Goal: Information Seeking & Learning: Learn about a topic

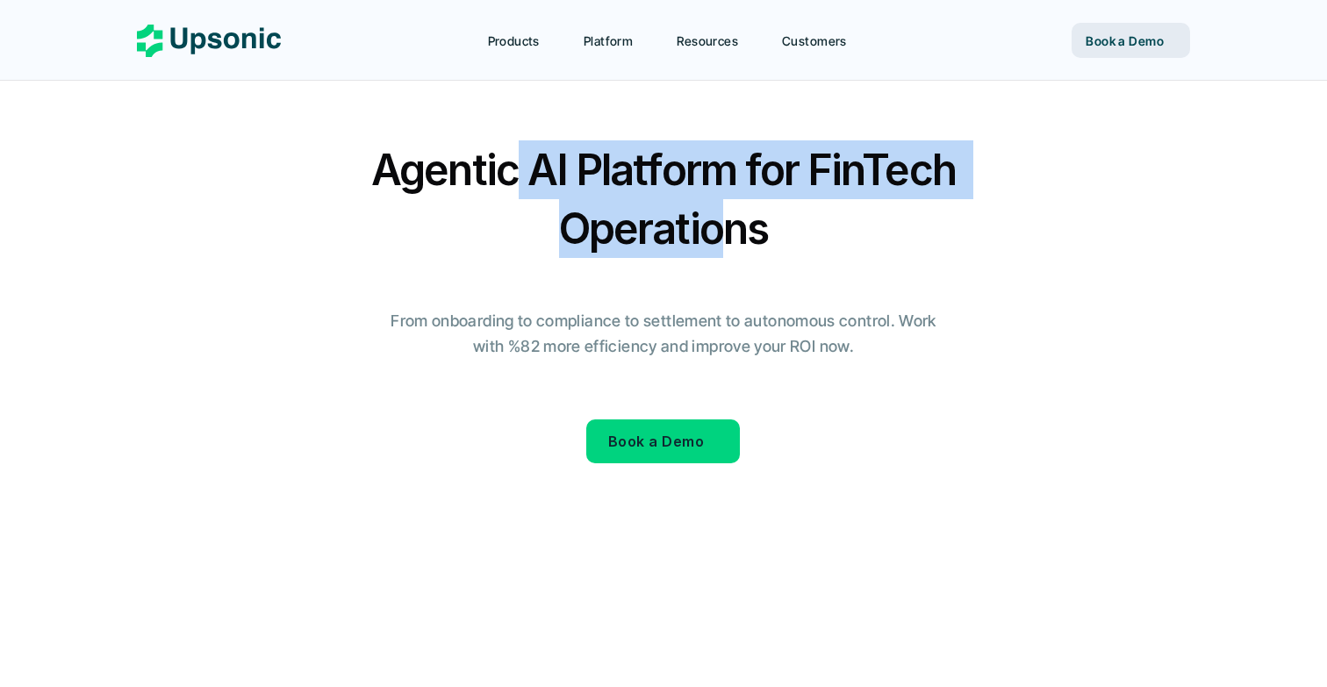
click at [720, 219] on h2 "Agentic AI Platform for FinTech Operations" at bounding box center [663, 199] width 614 height 118
click at [681, 236] on h2 "Agentic AI Platform for FinTech Operations" at bounding box center [663, 199] width 614 height 118
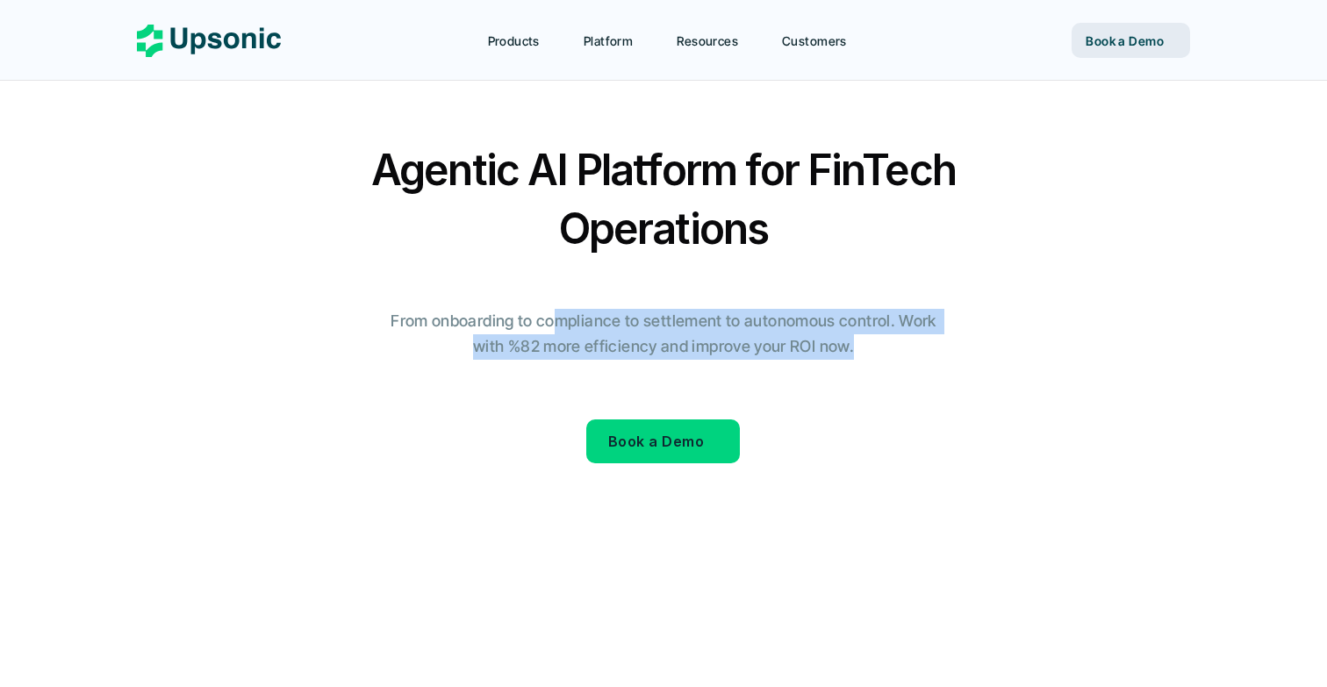
drag, startPoint x: 547, startPoint y: 323, endPoint x: 809, endPoint y: 362, distance: 265.2
click at [809, 362] on div "Agentic AI Platform for FinTech Operations Agentic AI Platform for FinTech Oper…" at bounding box center [663, 324] width 1027 height 369
click at [825, 326] on p "From onboarding to compliance to settlement to autonomous control. Work with %8…" at bounding box center [663, 334] width 570 height 51
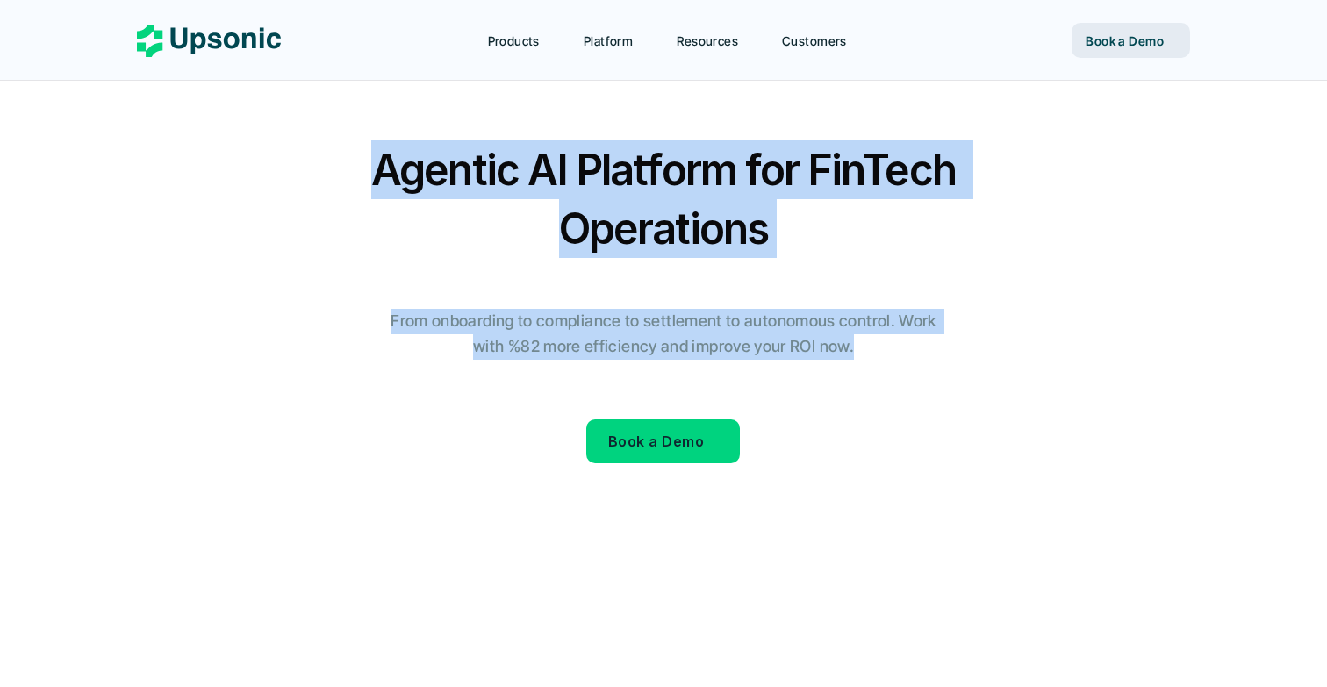
drag, startPoint x: 899, startPoint y: 348, endPoint x: 565, endPoint y: 83, distance: 426.6
click at [569, 87] on section "Agentic AI Platform for FinTech Operations Agentic AI Platform for FinTech Oper…" at bounding box center [663, 355] width 1053 height 711
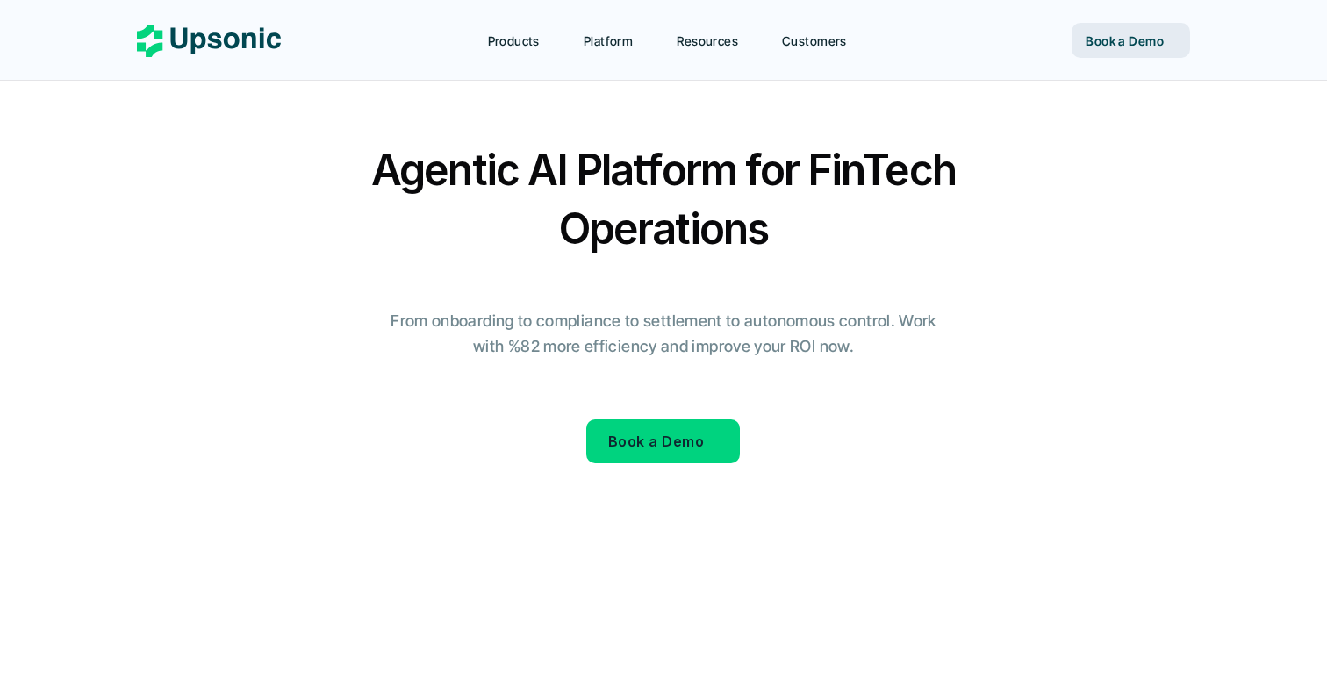
click at [641, 138] on icon at bounding box center [664, 368] width 1178 height 1178
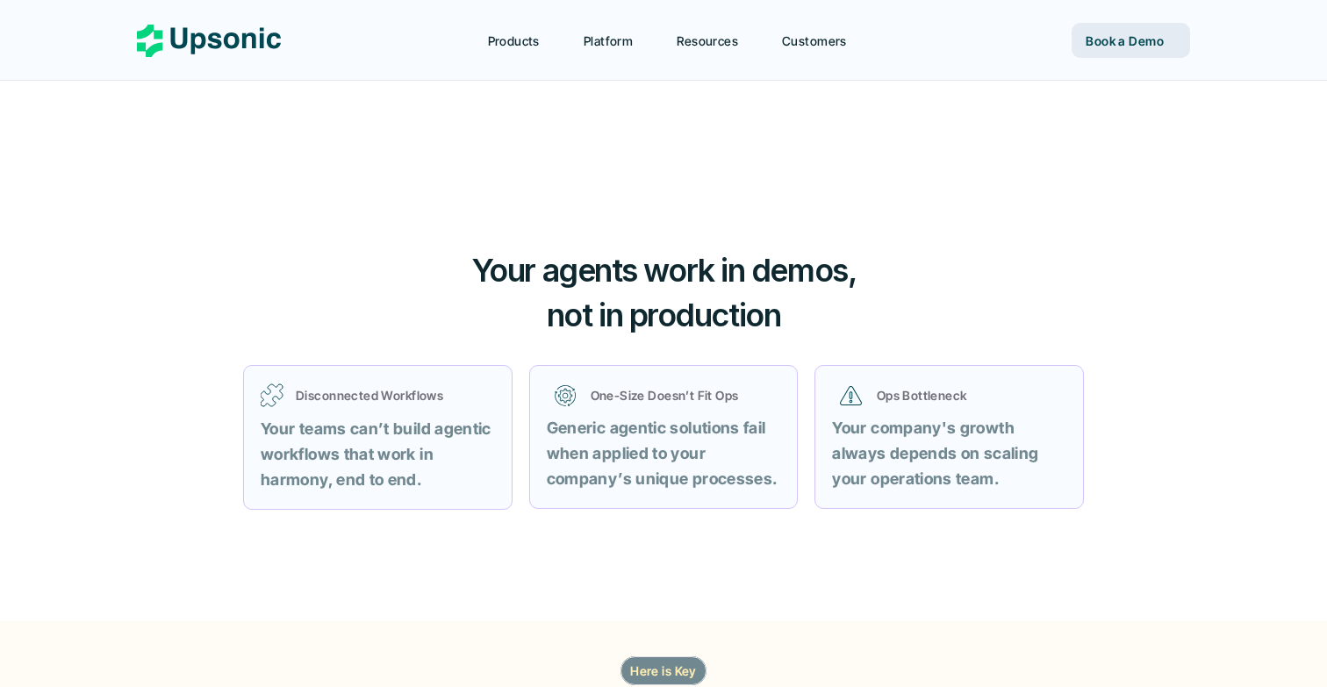
scroll to position [628, 0]
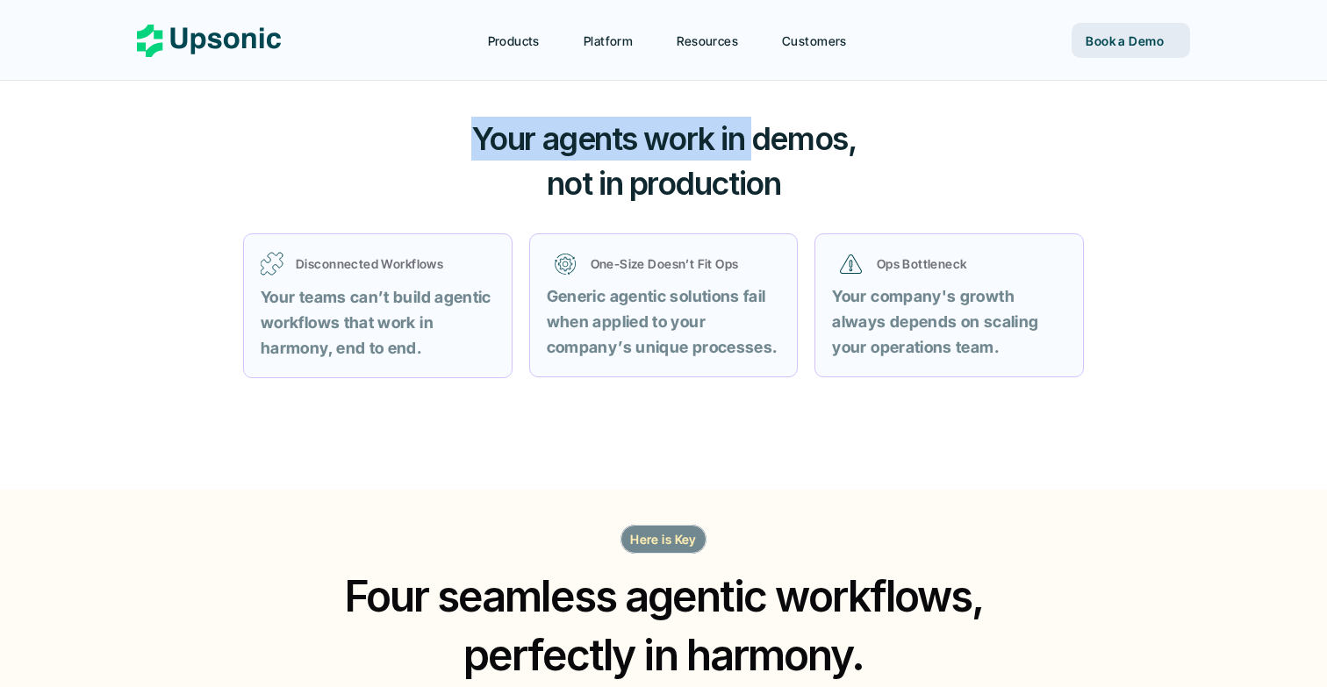
drag, startPoint x: 468, startPoint y: 147, endPoint x: 752, endPoint y: 161, distance: 284.6
click at [753, 161] on h3 "Your agents work in demos, not in production" at bounding box center [663, 161] width 526 height 89
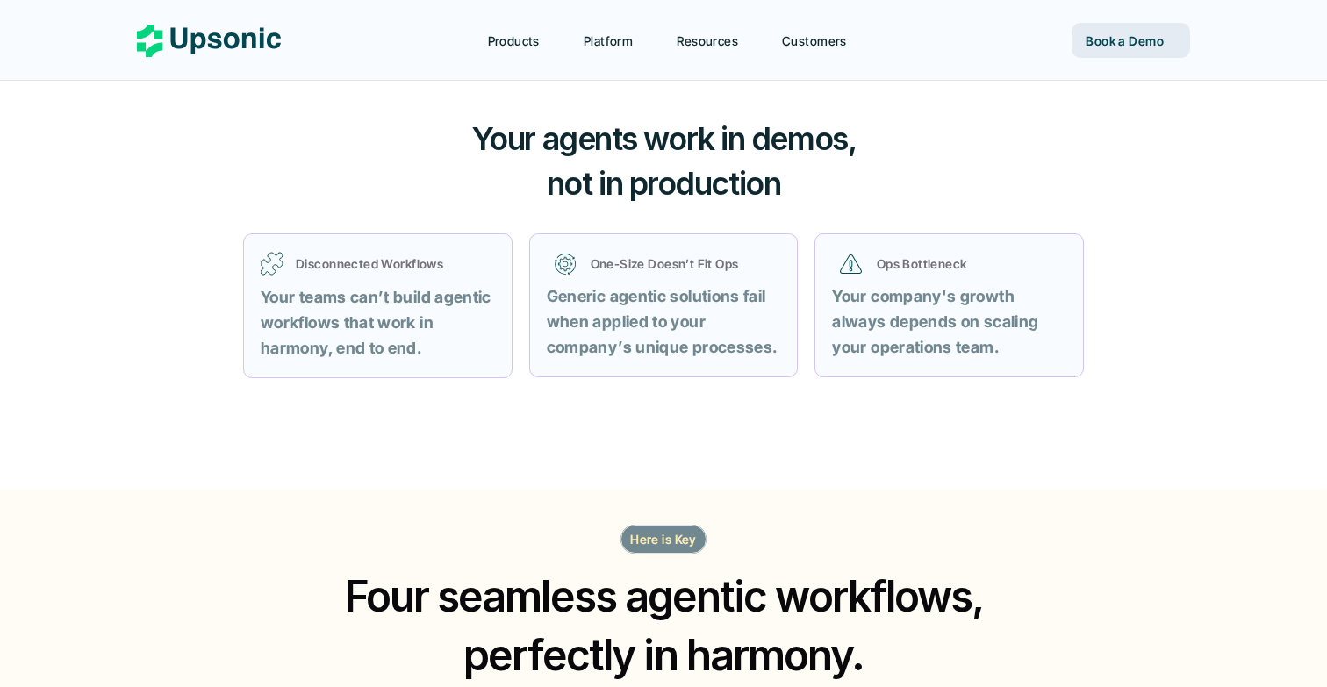
click at [739, 164] on span "not in production" at bounding box center [664, 183] width 234 height 39
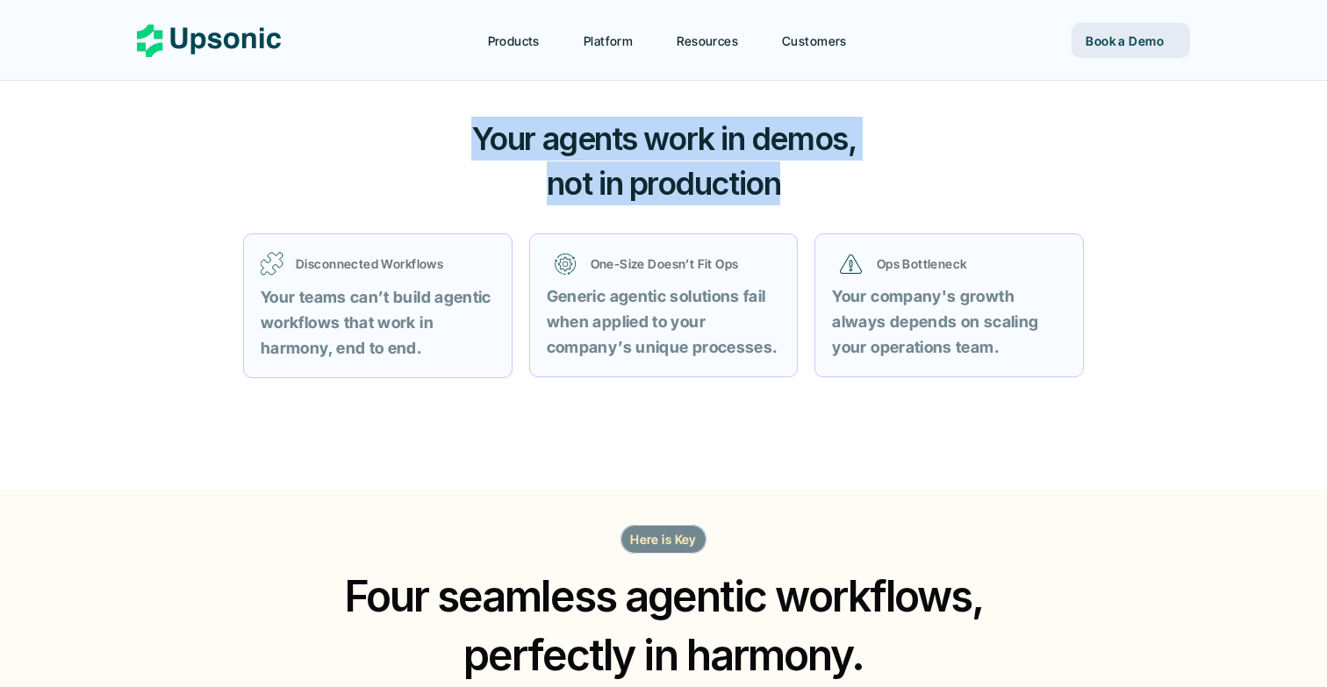
drag, startPoint x: 794, startPoint y: 184, endPoint x: 440, endPoint y: 111, distance: 362.1
click at [440, 111] on div "Your agents work in demos, not in production Disconnected Workflows Disconnecte…" at bounding box center [663, 285] width 1053 height 406
click at [662, 130] on span "Your agents work in demos," at bounding box center [663, 138] width 385 height 39
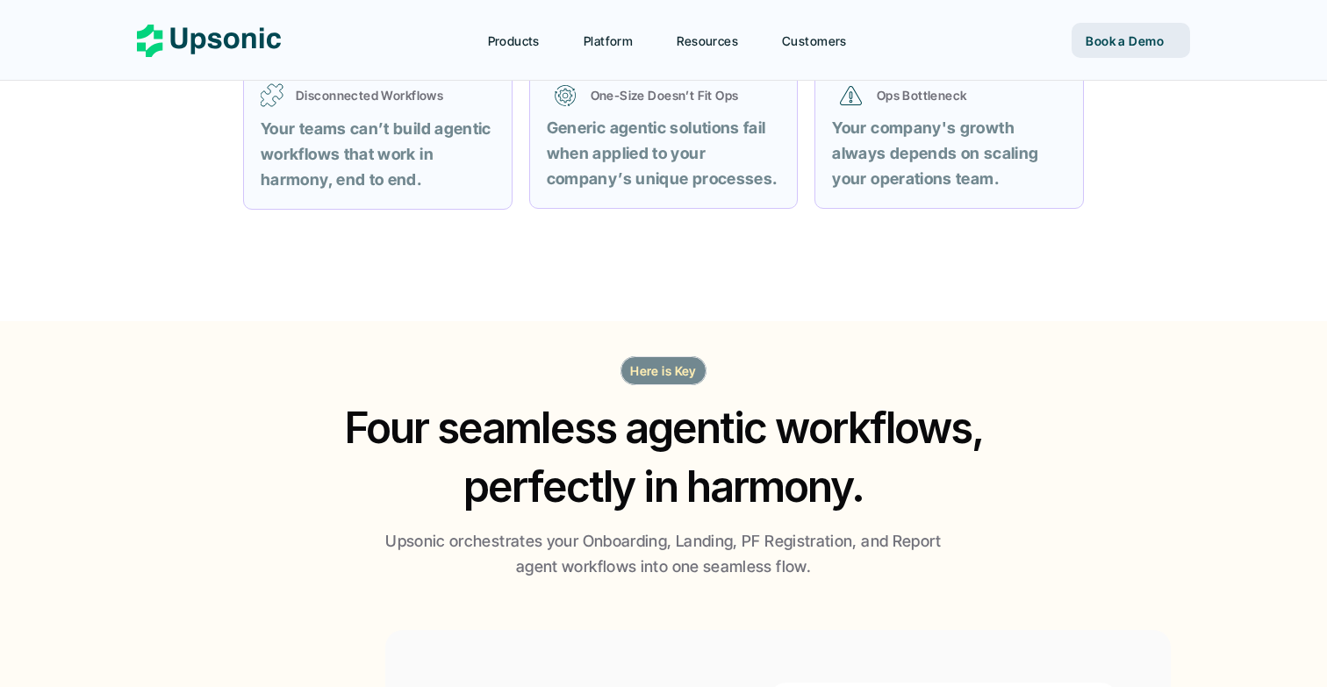
scroll to position [829, 0]
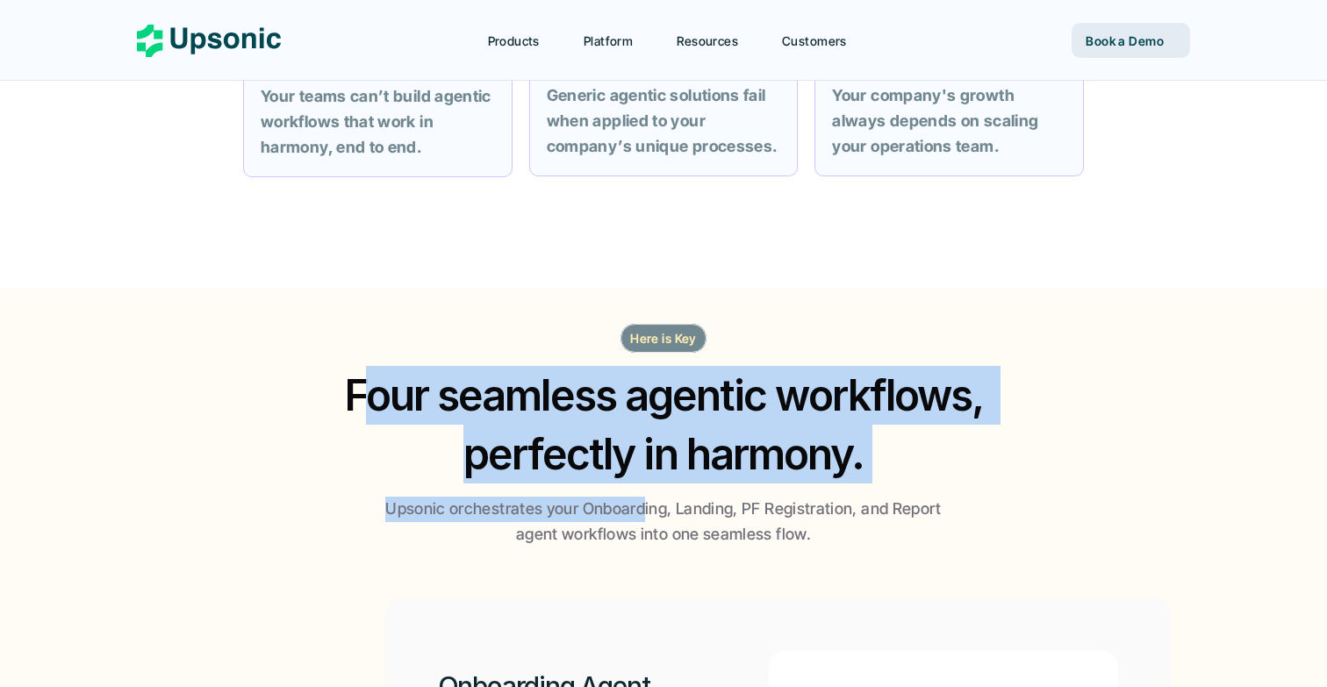
drag, startPoint x: 366, startPoint y: 387, endPoint x: 645, endPoint y: 509, distance: 304.5
click at [645, 509] on div "Here is Key Four seamless agentic workflows, perfectly in harmony. Upsonic orch…" at bounding box center [663, 436] width 1053 height 224
click at [665, 463] on h2 "Four seamless agentic workflows, perfectly in harmony." at bounding box center [663, 425] width 674 height 118
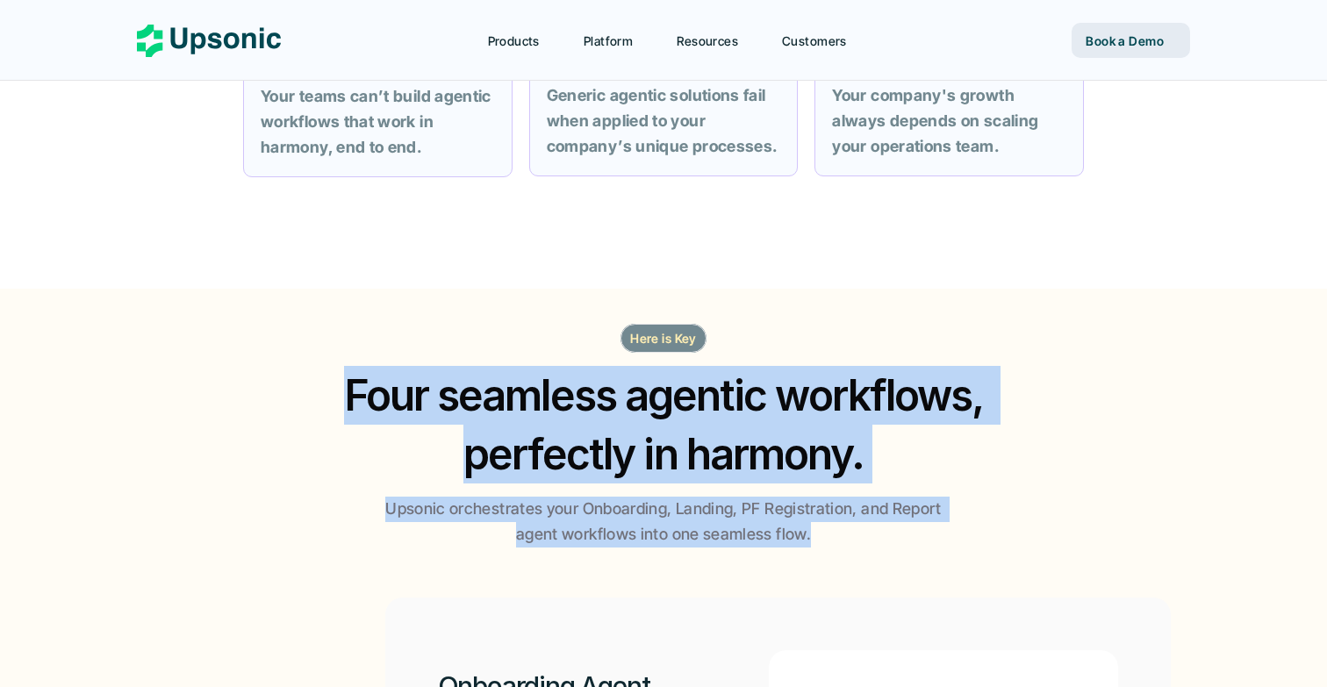
drag, startPoint x: 850, startPoint y: 537, endPoint x: 482, endPoint y: 335, distance: 420.2
click at [482, 335] on div "Here is Key Four seamless agentic workflows, perfectly in harmony. Upsonic orch…" at bounding box center [663, 436] width 1053 height 224
click at [700, 426] on h2 "Four seamless agentic workflows, perfectly in harmony." at bounding box center [663, 425] width 674 height 118
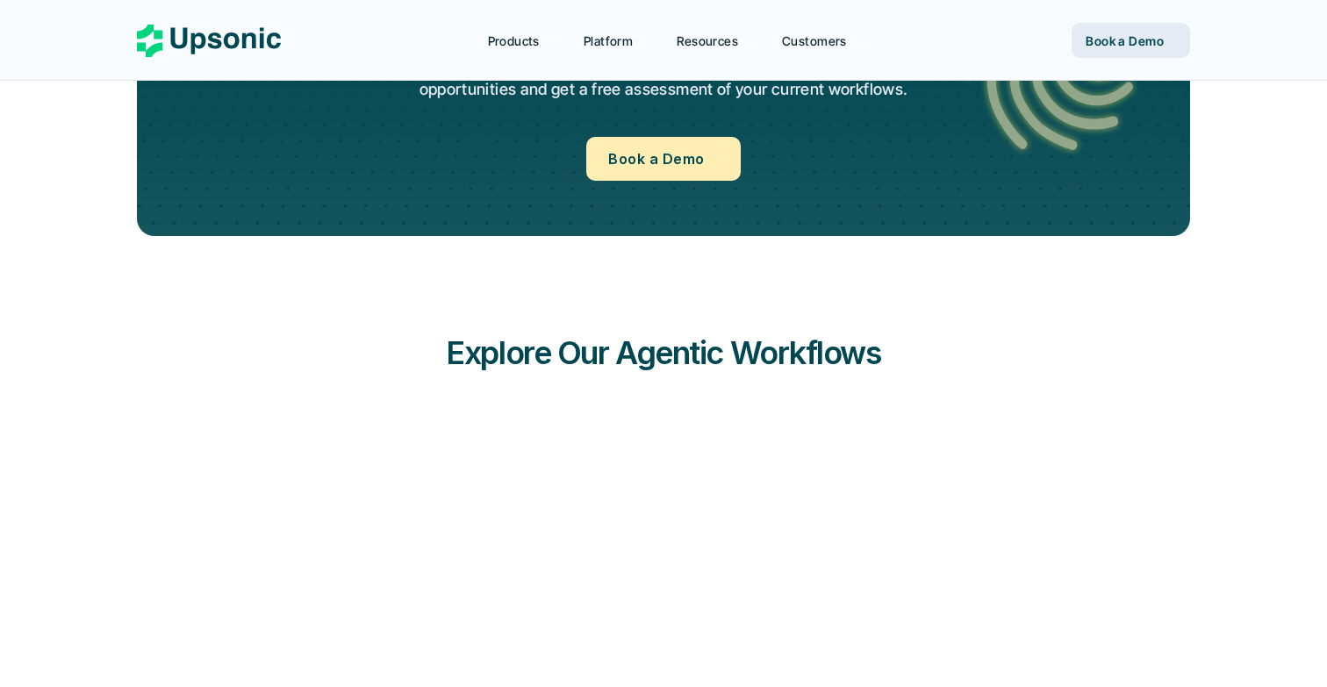
scroll to position [2082, 0]
